Goal: Information Seeking & Learning: Find specific fact

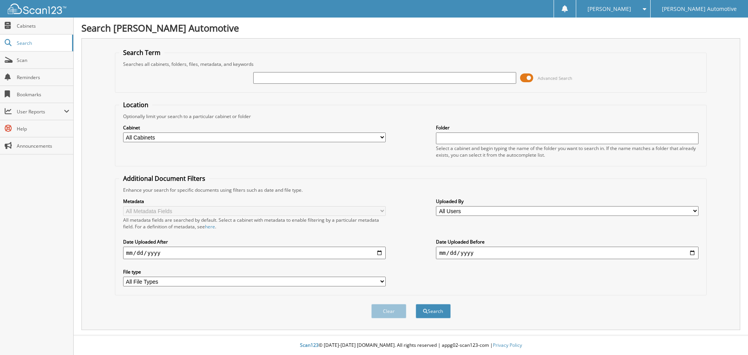
click at [332, 76] on input "text" at bounding box center [384, 78] width 263 height 12
type input "590222"
click at [416, 304] on button "Search" at bounding box center [433, 311] width 35 height 14
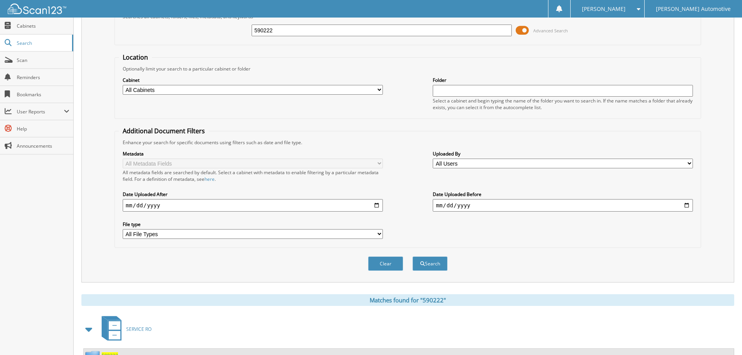
scroll to position [111, 0]
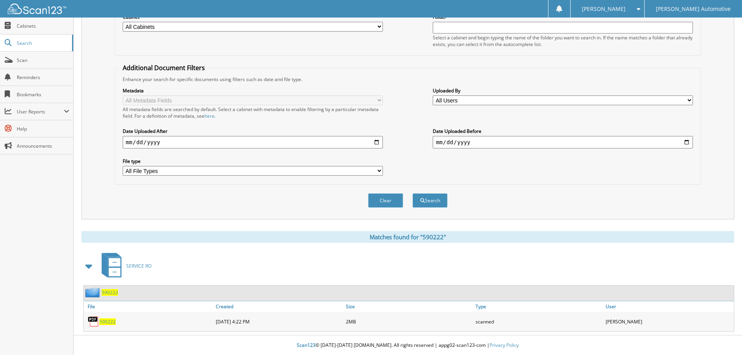
click at [111, 291] on span "590222" at bounding box center [110, 292] width 16 height 7
